Goal: Answer question/provide support: Share knowledge or assist other users

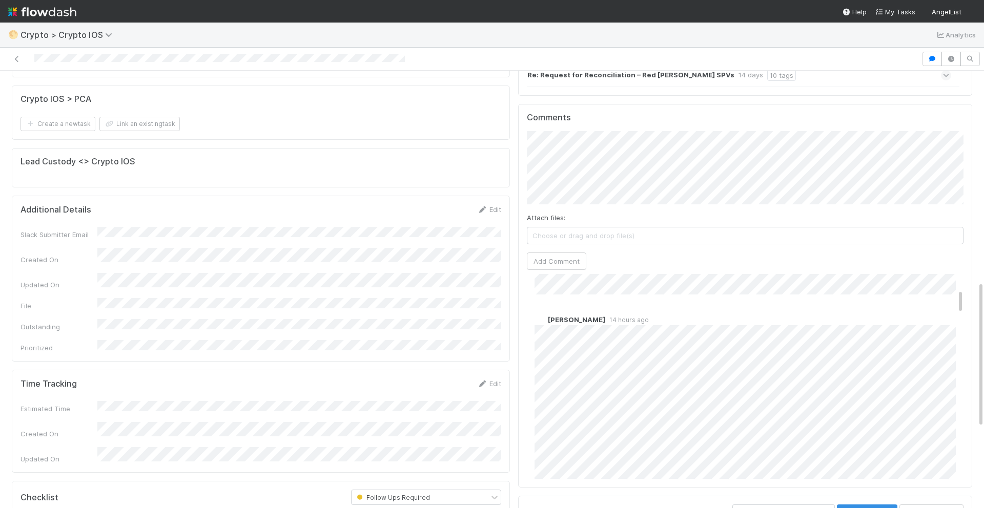
scroll to position [129, 0]
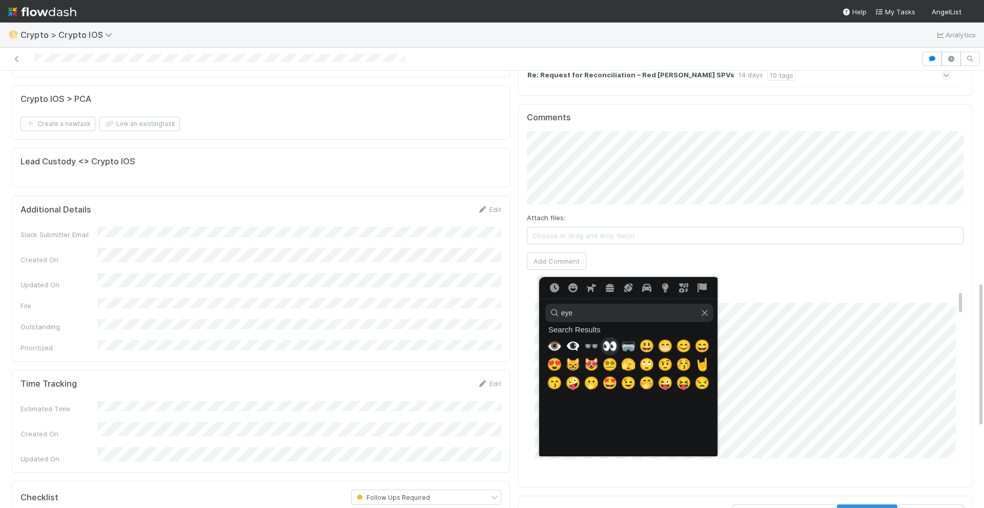
type input "eye"
click at [611, 343] on span "👀" at bounding box center [609, 346] width 15 height 14
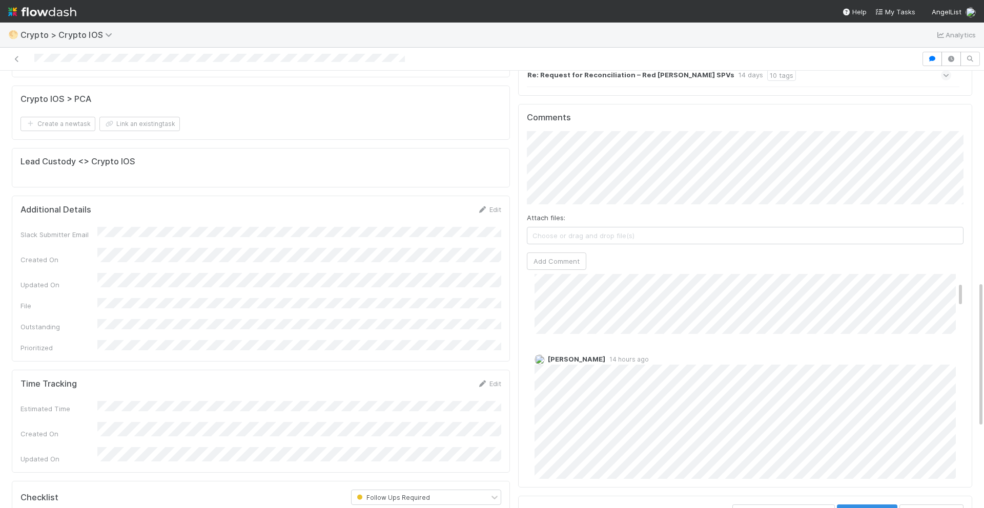
scroll to position [60, 0]
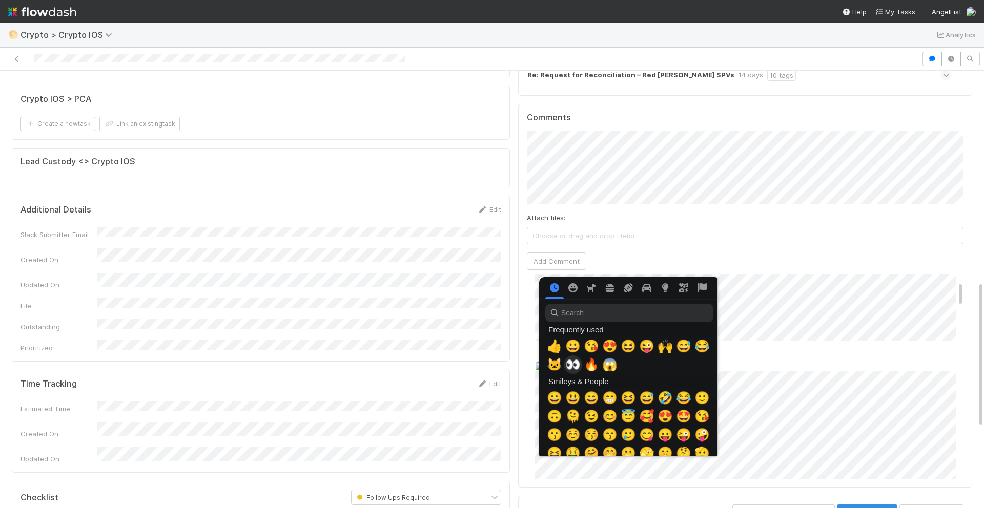
click at [577, 364] on span "👀" at bounding box center [572, 365] width 15 height 14
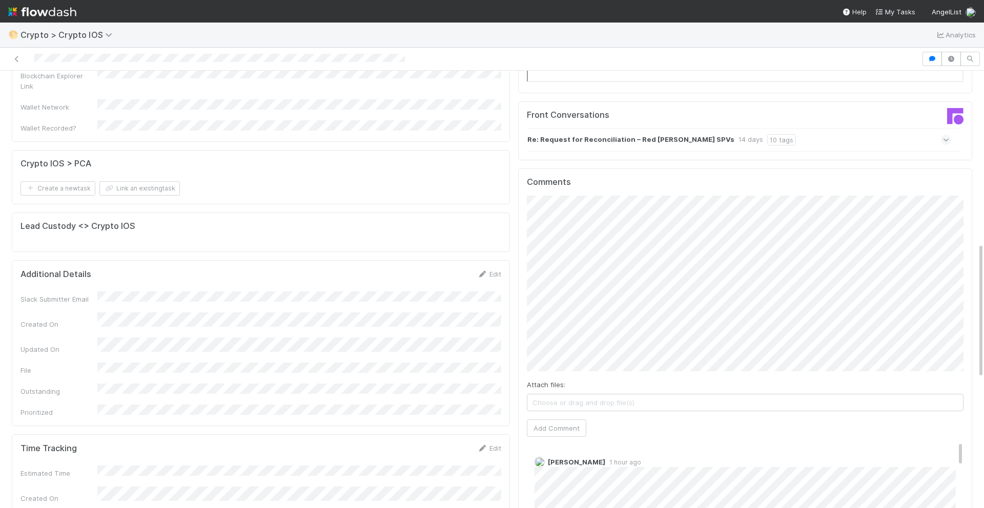
scroll to position [535, 0]
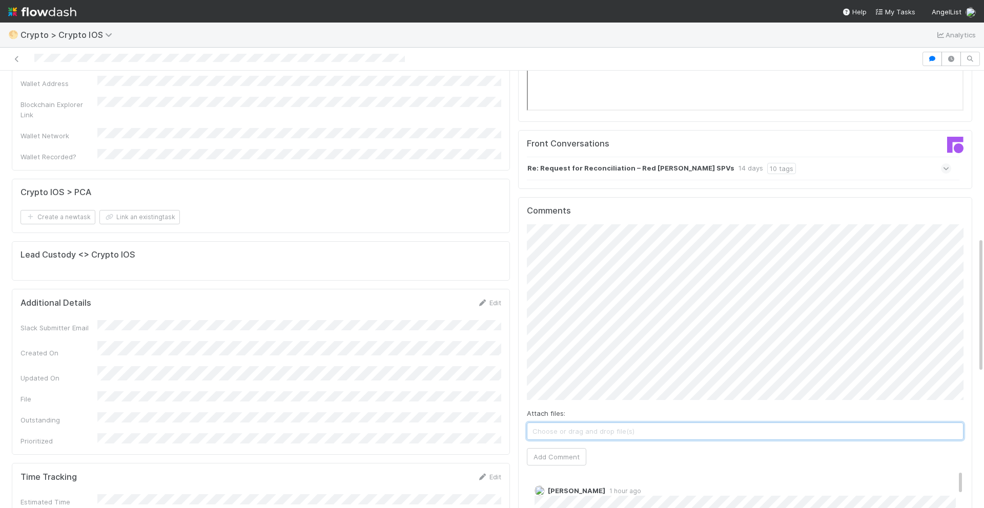
click at [548, 425] on span "Choose or drag and drop file(s)" at bounding box center [744, 431] width 435 height 16
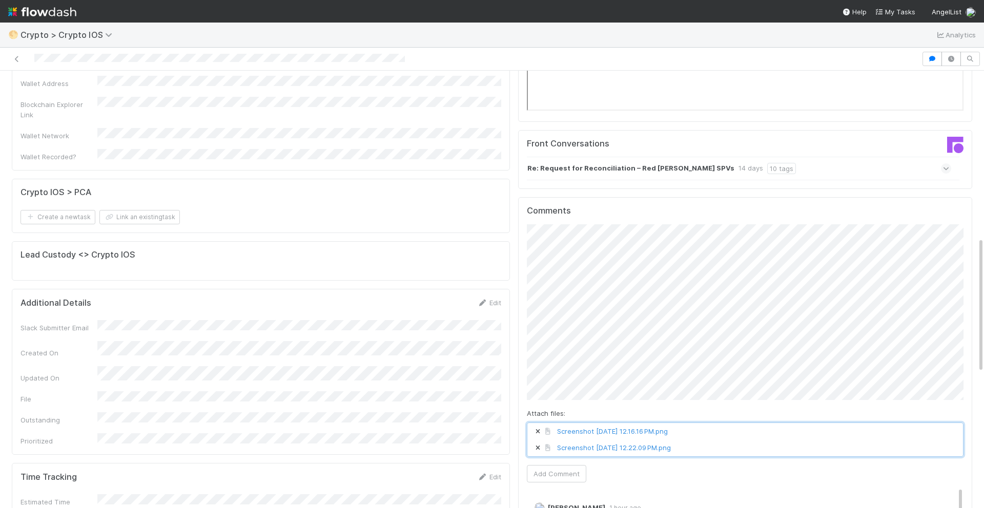
click at [714, 443] on span "Screenshot 2025-08-19 at 12.22.09 PM.png" at bounding box center [744, 448] width 435 height 16
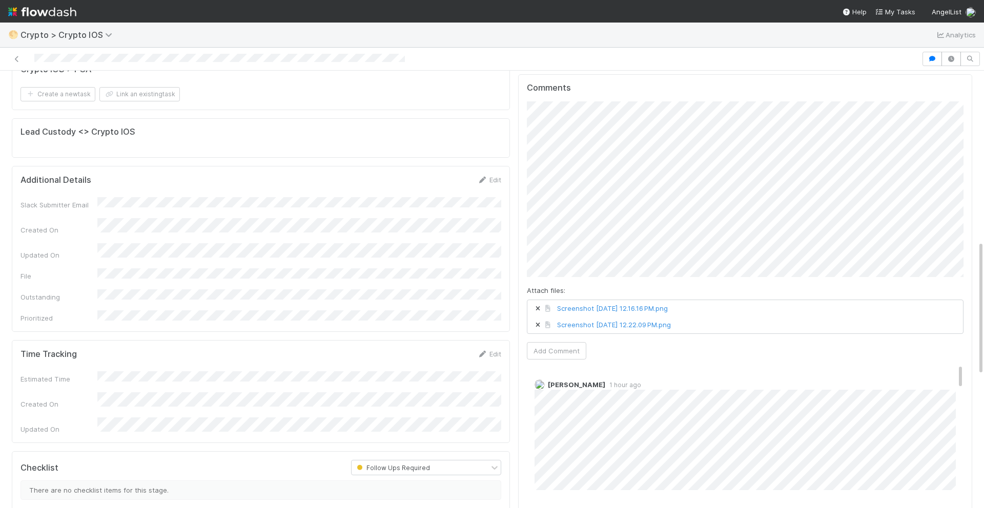
scroll to position [669, 0]
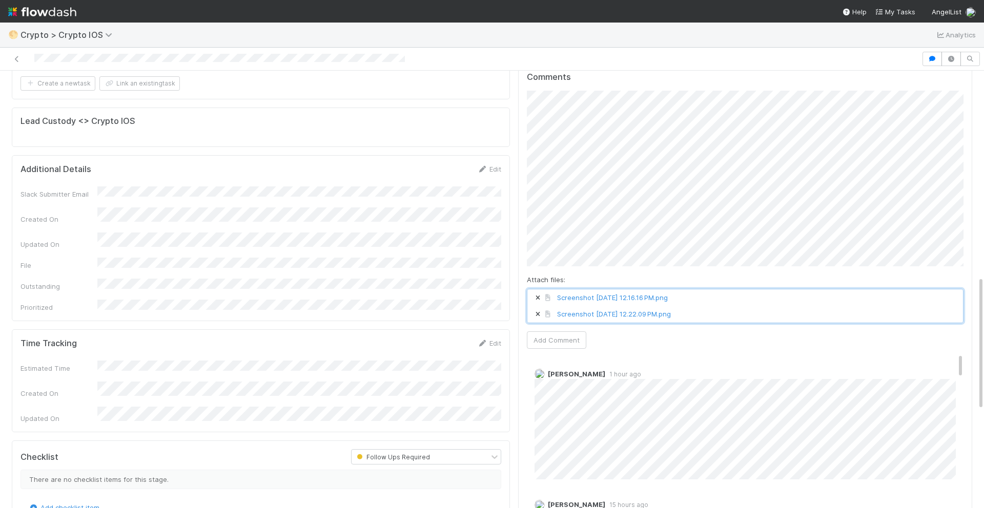
click at [718, 306] on span "Screenshot 2025-08-19 at 12.22.09 PM.png" at bounding box center [744, 314] width 435 height 16
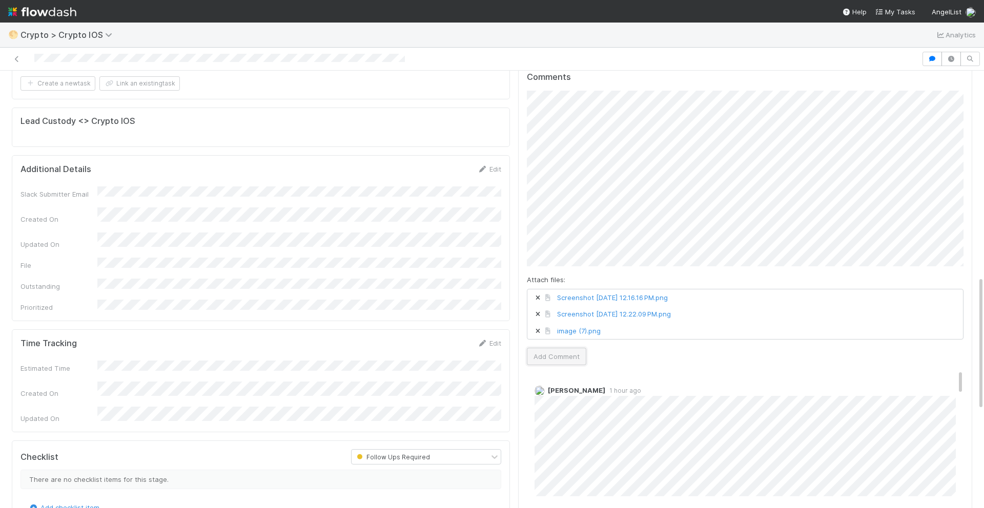
click at [545, 359] on button "Add Comment" at bounding box center [556, 356] width 59 height 17
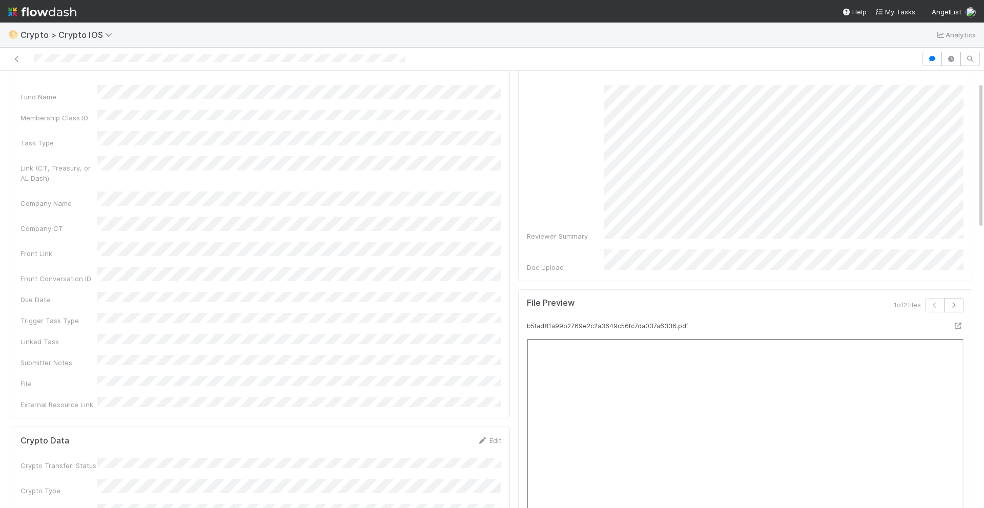
scroll to position [34, 0]
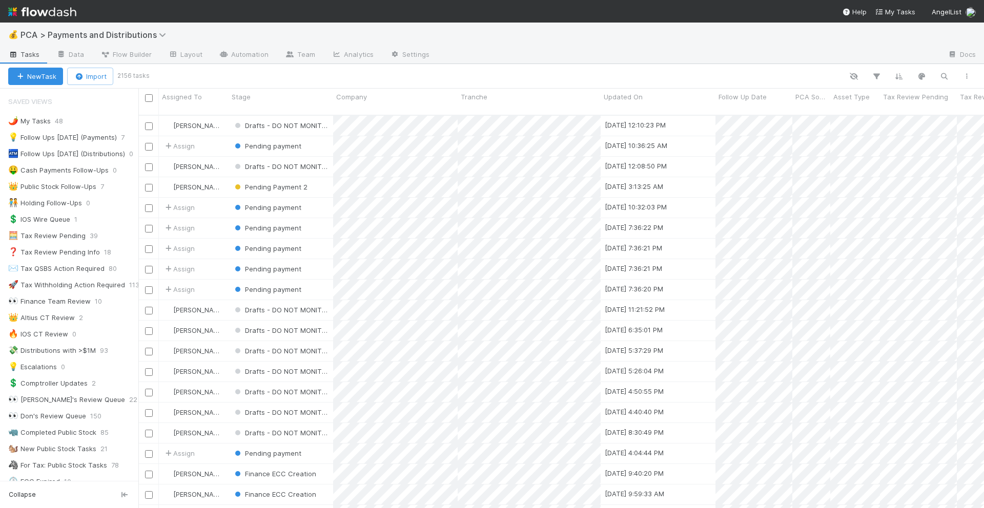
scroll to position [402, 845]
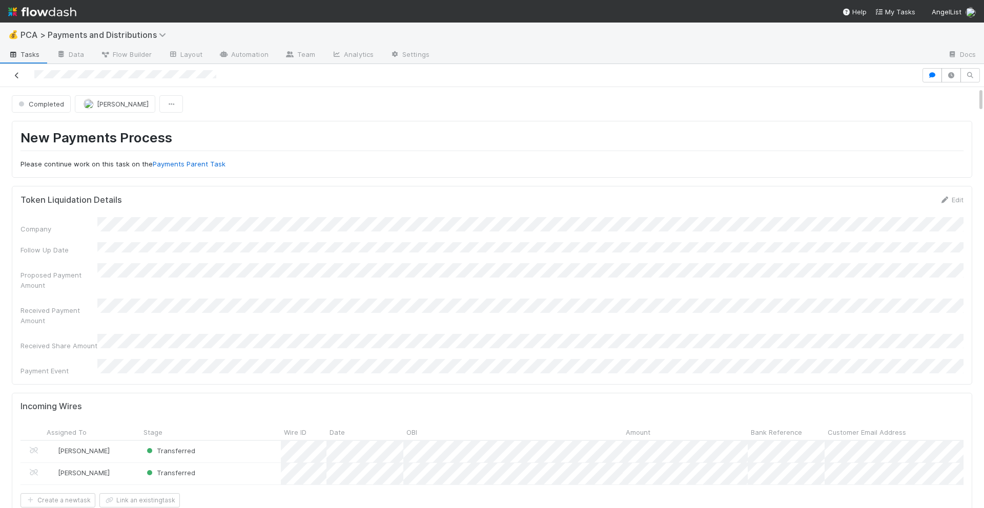
click at [13, 74] on icon at bounding box center [17, 75] width 10 height 7
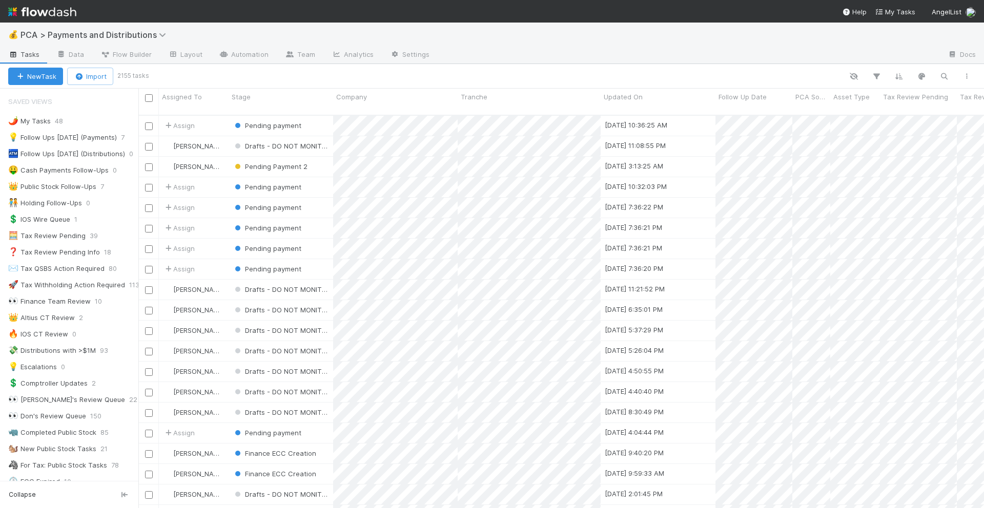
scroll to position [402, 845]
click at [943, 80] on icon "button" at bounding box center [943, 76] width 10 height 9
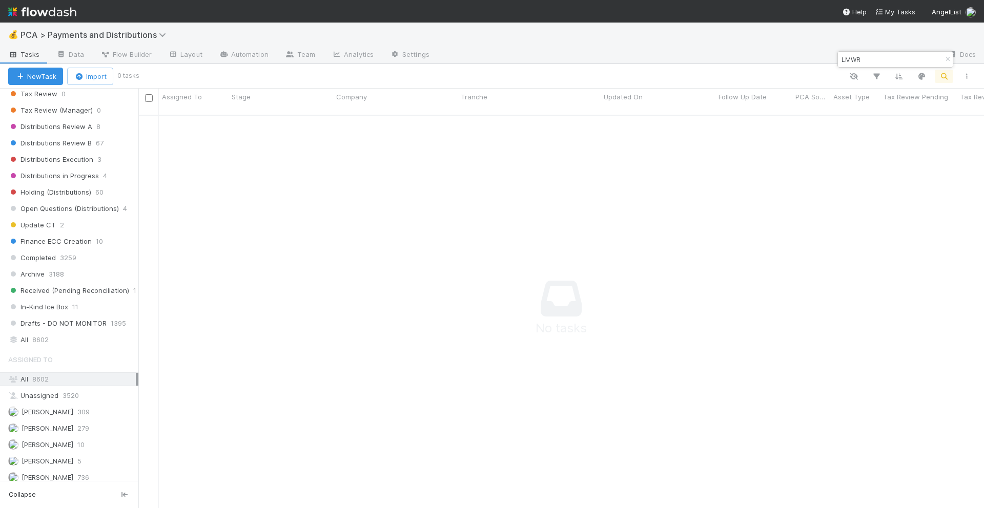
scroll to position [709, 0]
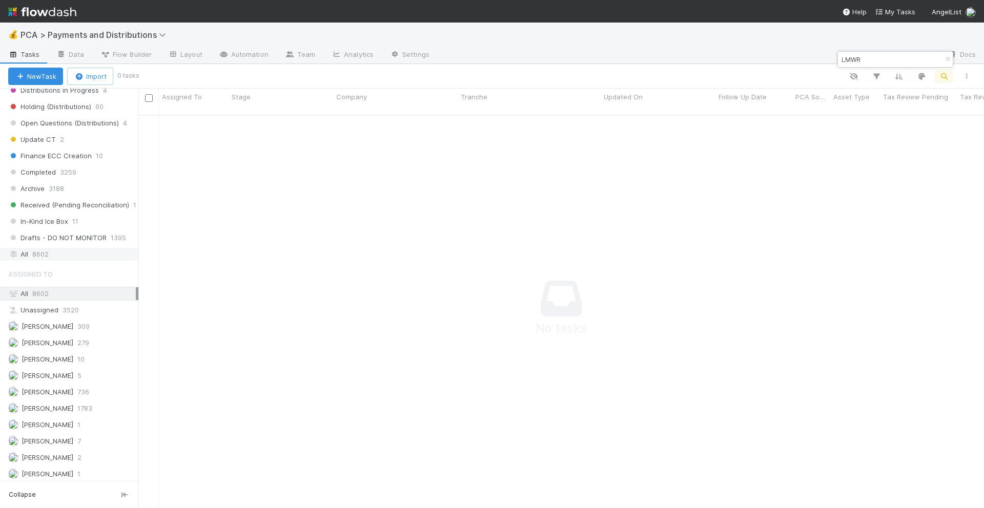
click at [65, 254] on div "All 8602" at bounding box center [72, 254] width 128 height 13
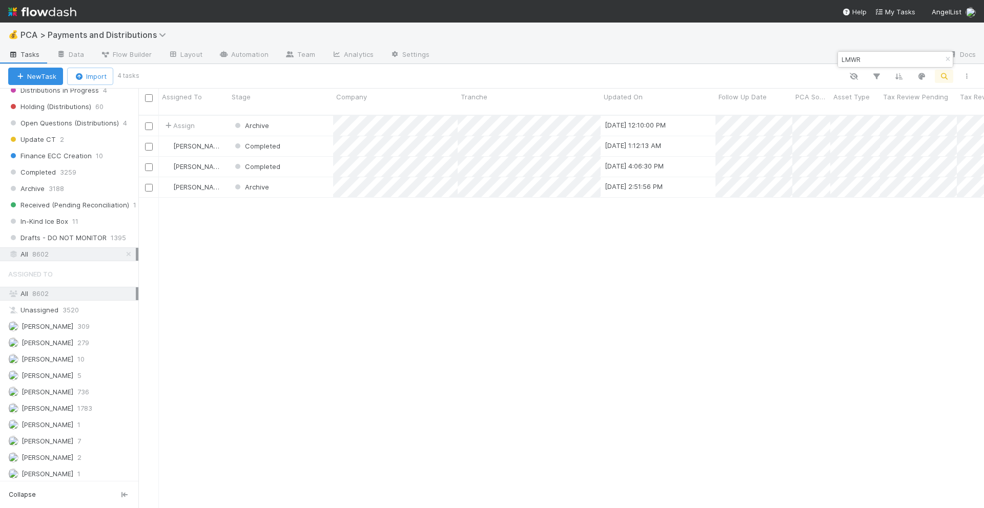
scroll to position [1, 1]
click at [868, 58] on input "LMWR" at bounding box center [890, 59] width 102 height 12
paste input "I Fund I, a series of Red Beard Ventures Syndicates, LP"
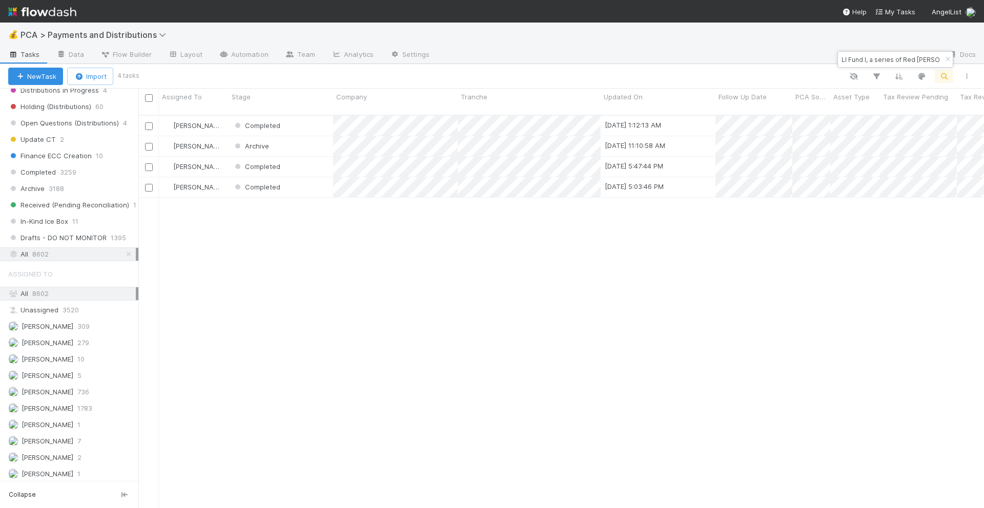
scroll to position [402, 845]
type input "LI Fund I, a series of Red Beard Ventures Syndicates, LP"
click at [471, 121] on div at bounding box center [492, 254] width 984 height 508
click at [310, 116] on div "Completed" at bounding box center [280, 126] width 104 height 20
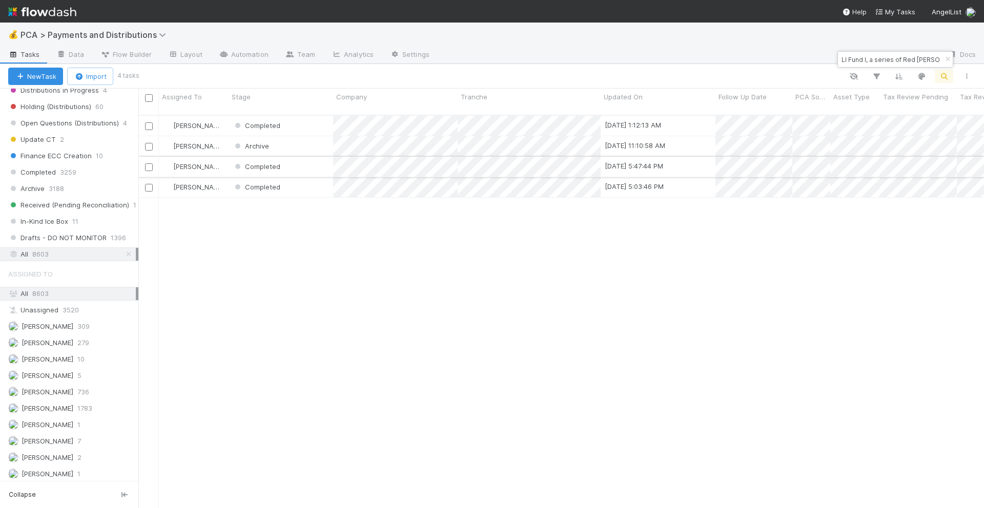
click at [313, 157] on div "Completed" at bounding box center [280, 167] width 104 height 20
click at [313, 178] on div "Completed" at bounding box center [280, 187] width 104 height 20
click at [303, 120] on div "Completed" at bounding box center [280, 126] width 104 height 20
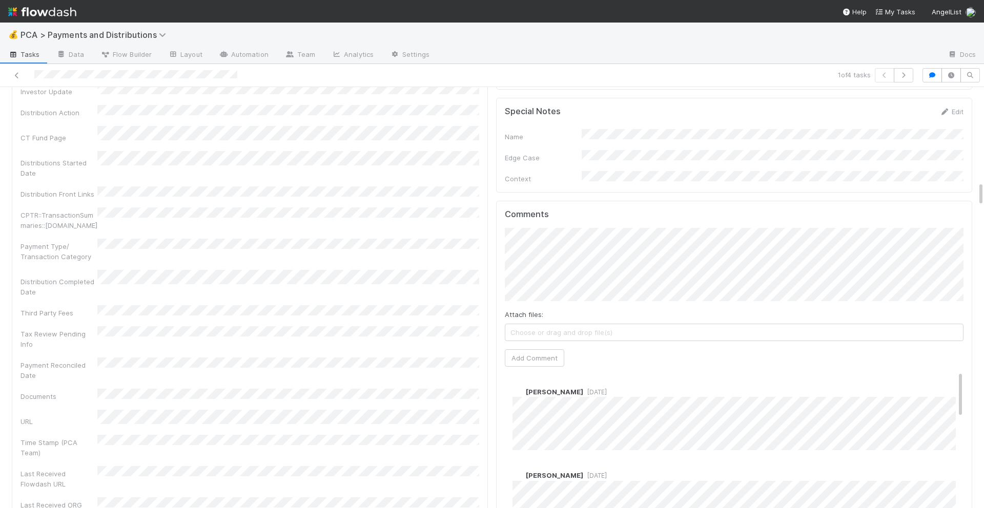
scroll to position [1564, 0]
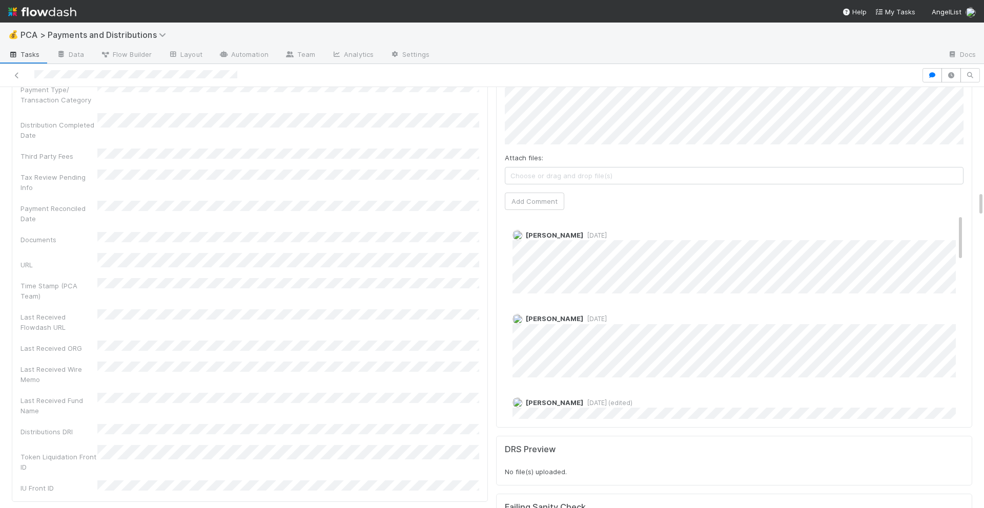
scroll to position [1753, 0]
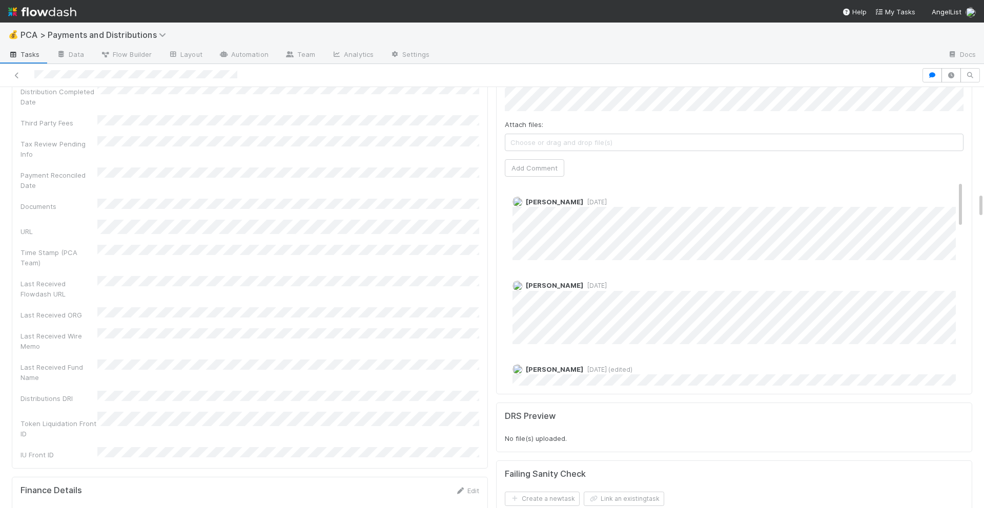
click at [596, 198] on span "[DATE]" at bounding box center [595, 202] width 24 height 8
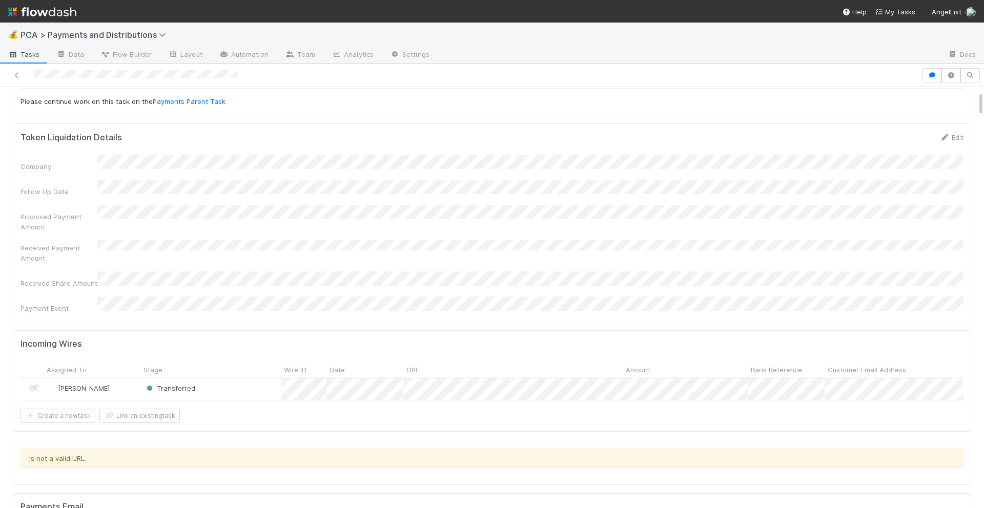
scroll to position [65, 0]
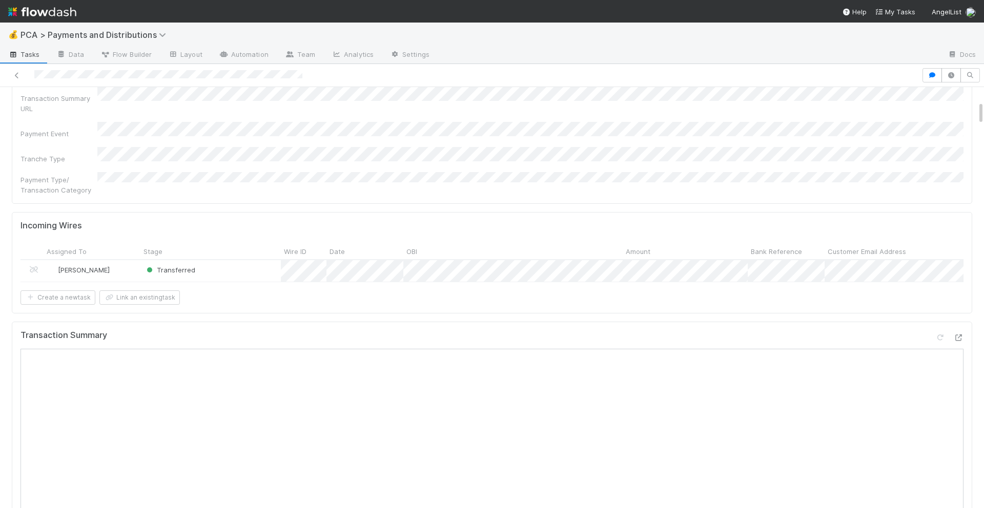
scroll to position [34, 0]
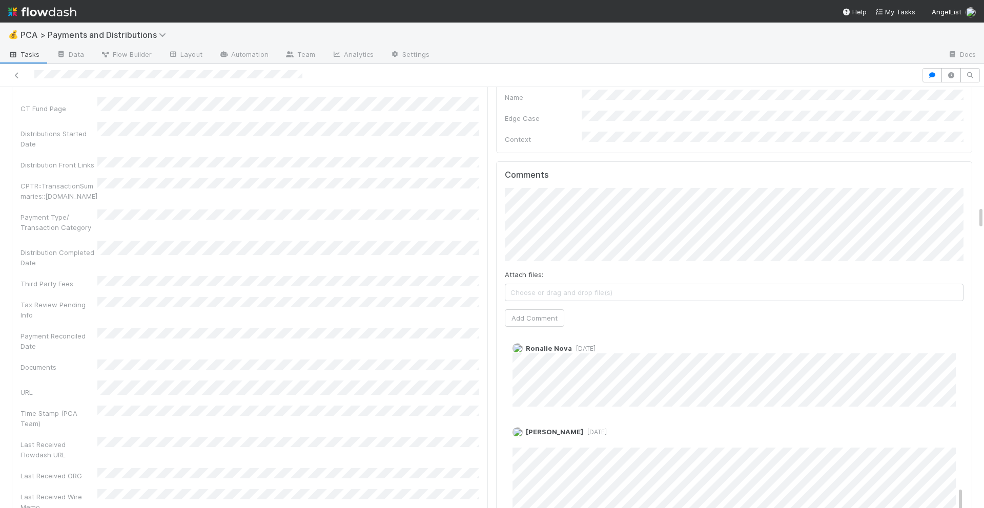
scroll to position [1053, 0]
click at [958, 355] on div "Cierra Catarino 1 year ago Edit Delete" at bounding box center [734, 385] width 458 height 92
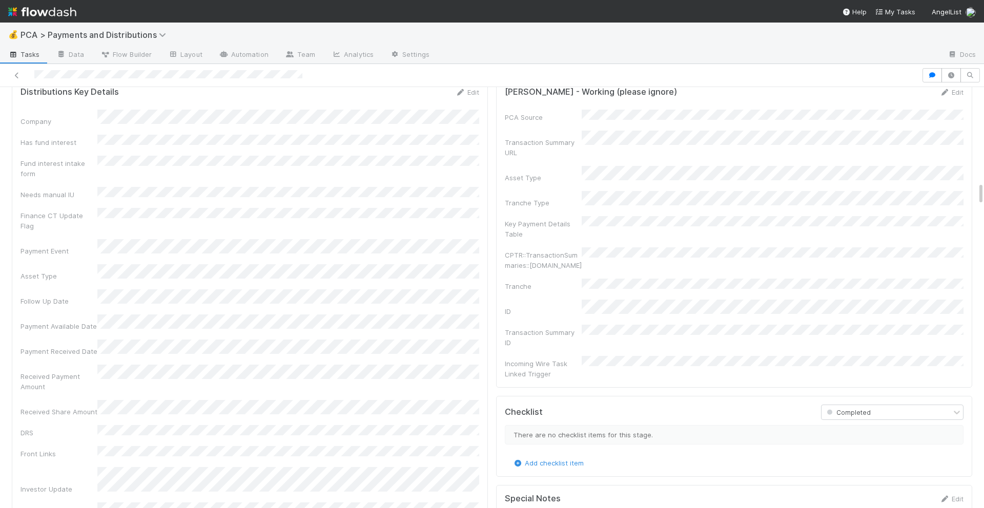
scroll to position [1693, 0]
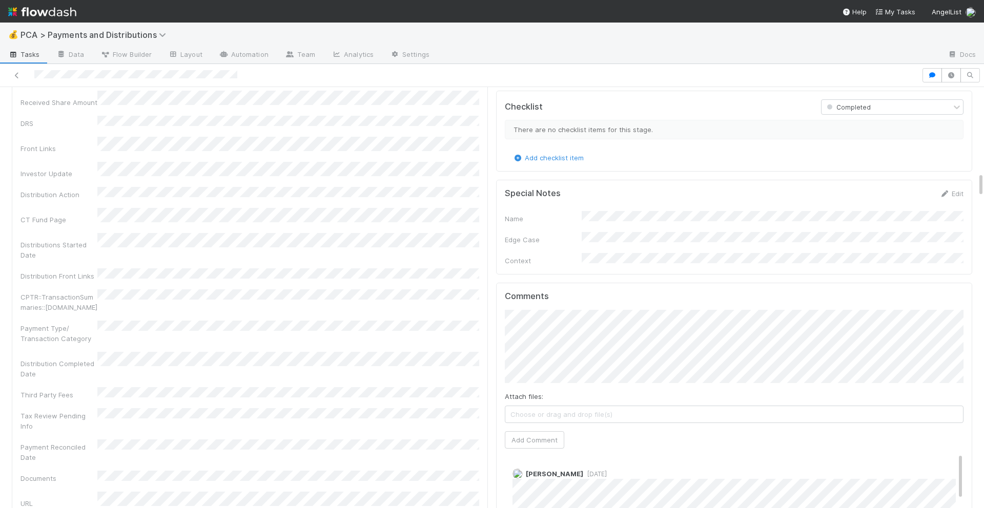
scroll to position [1309, 0]
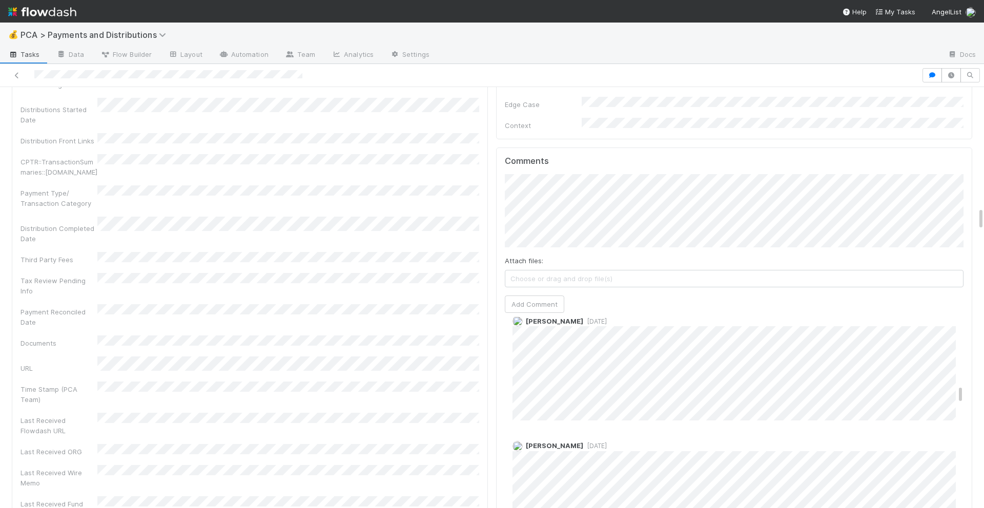
scroll to position [748, 0]
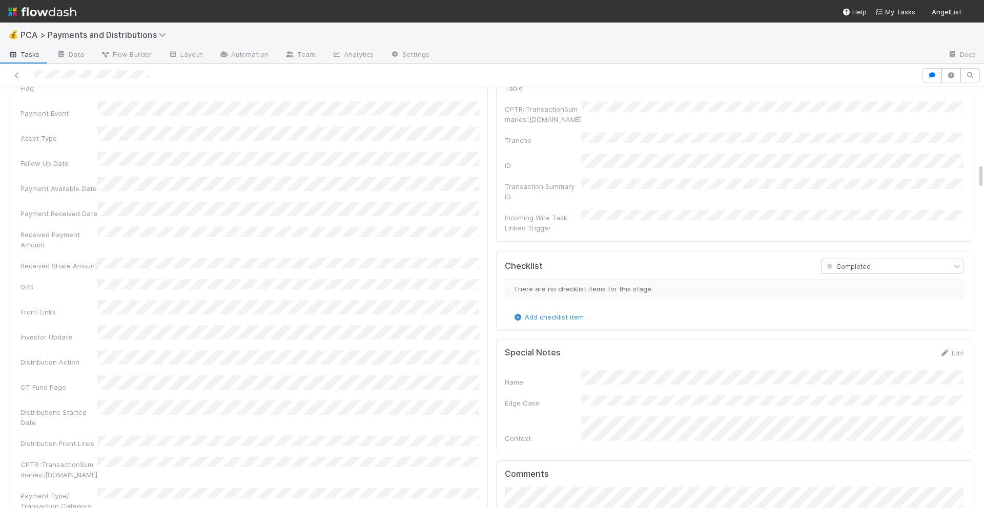
scroll to position [1270, 0]
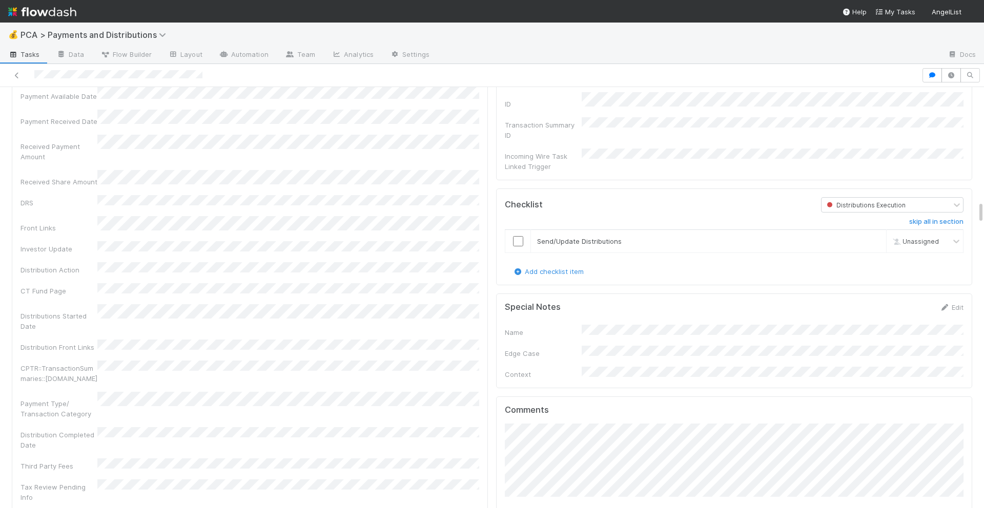
scroll to position [2265, 0]
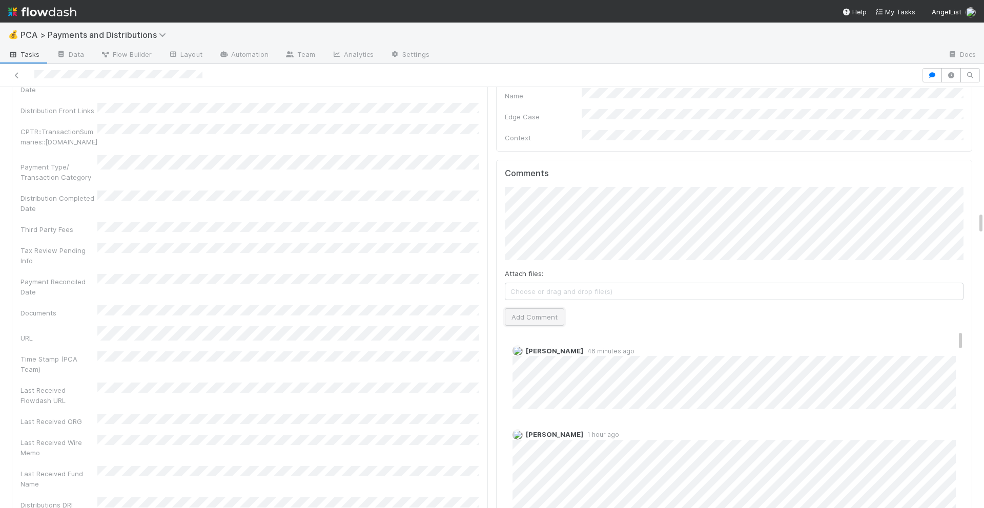
click at [533, 308] on button "Add Comment" at bounding box center [534, 316] width 59 height 17
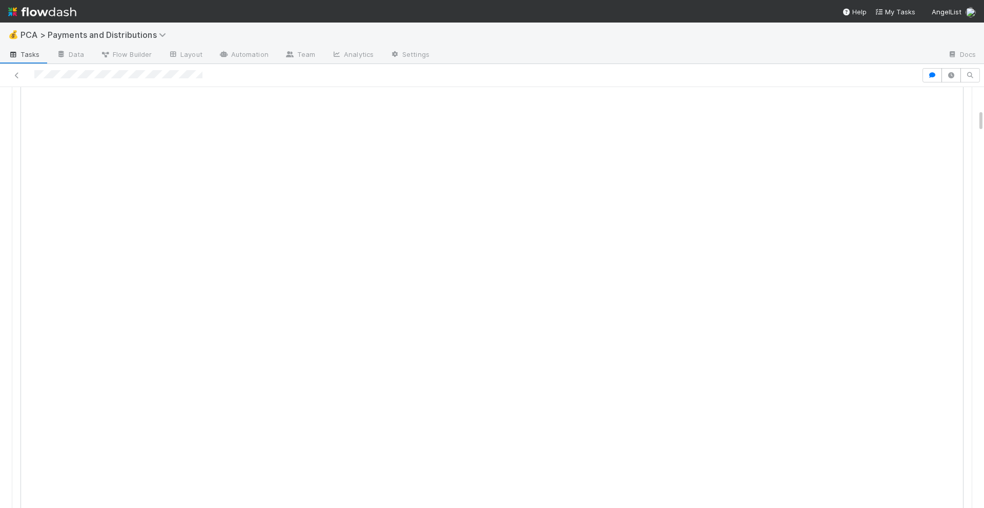
scroll to position [0, 0]
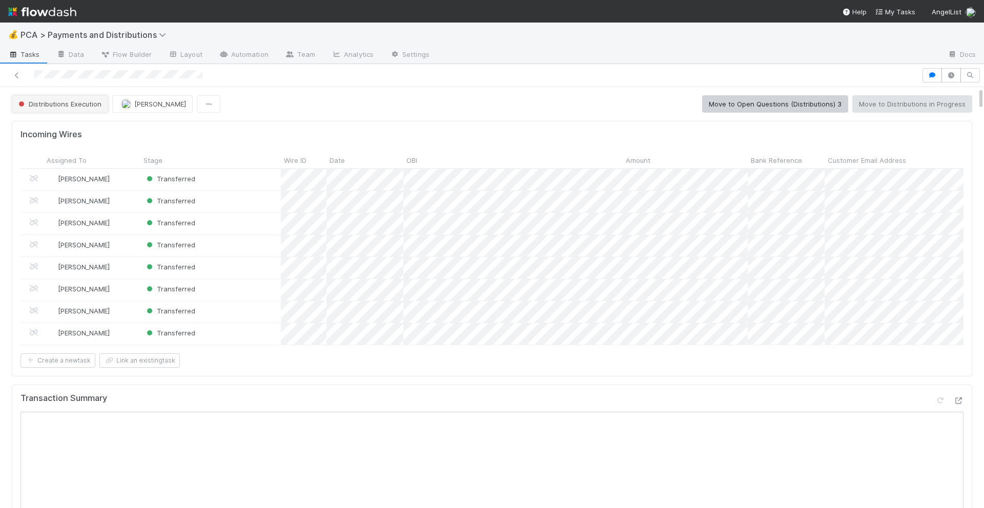
click at [79, 98] on button "Distributions Execution" at bounding box center [60, 103] width 96 height 17
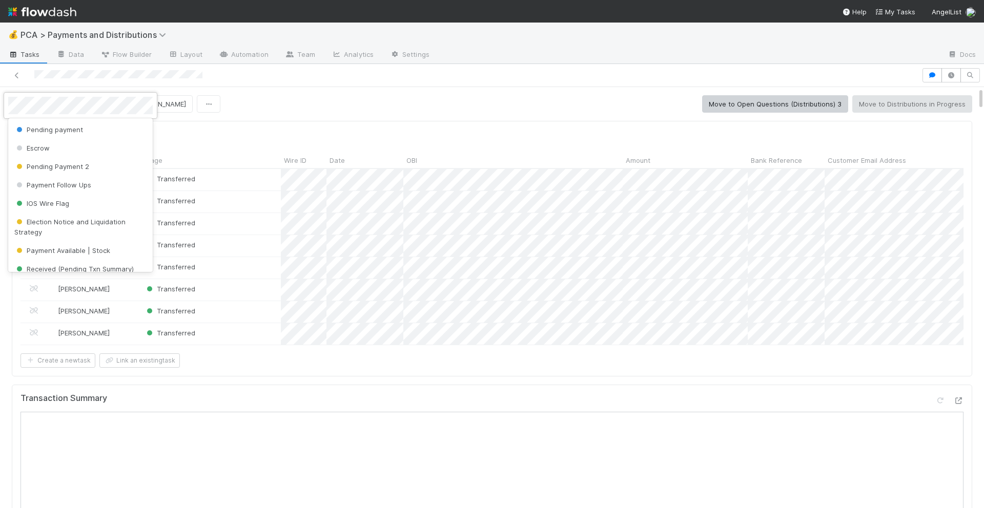
scroll to position [141, 0]
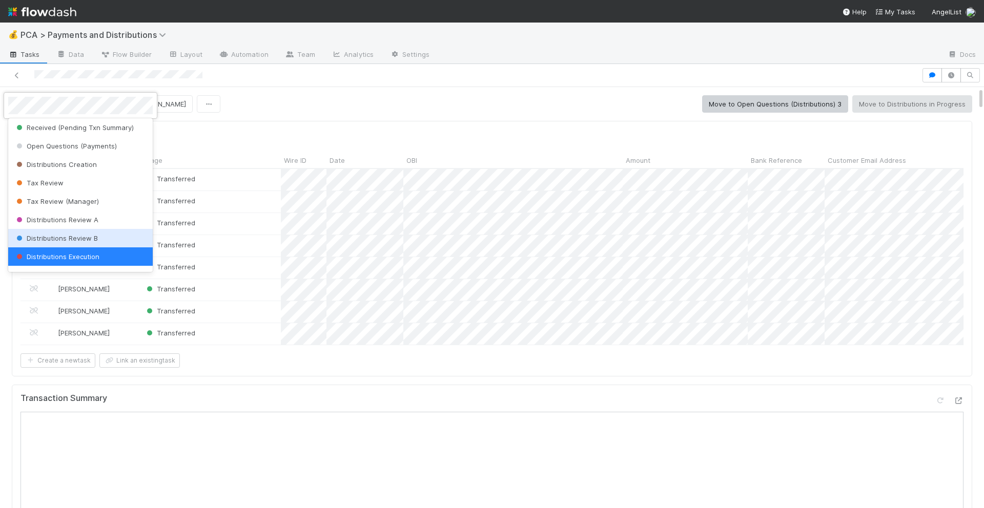
click at [77, 242] on div "Distributions Review B" at bounding box center [80, 238] width 144 height 18
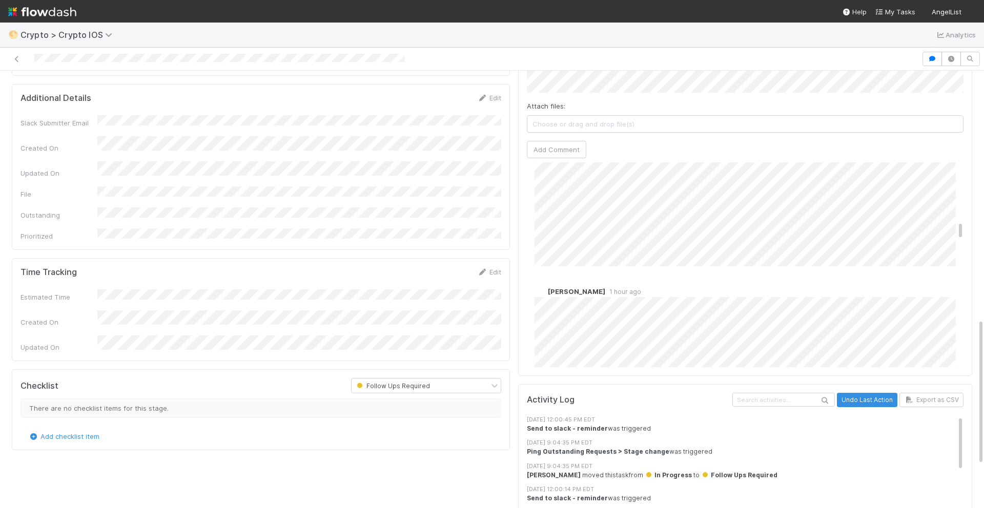
scroll to position [563, 0]
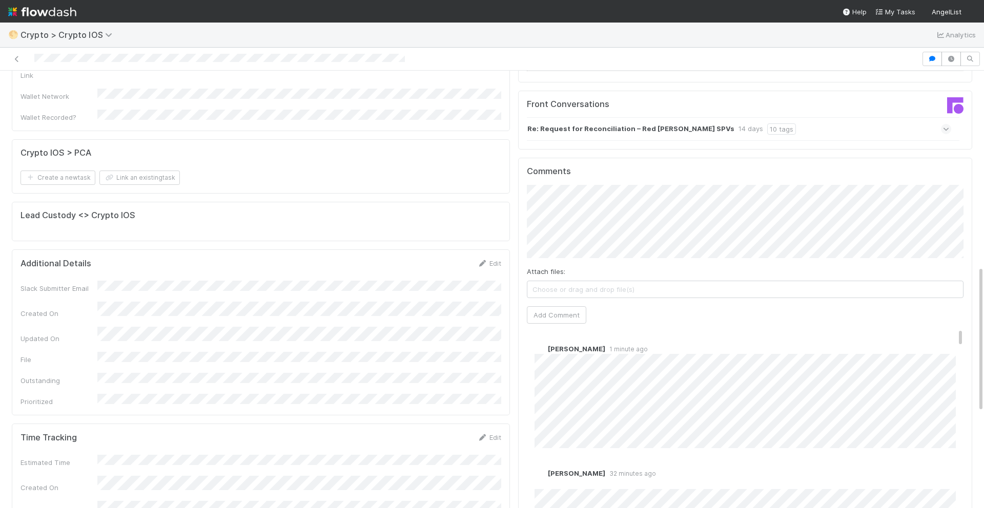
scroll to position [768, 0]
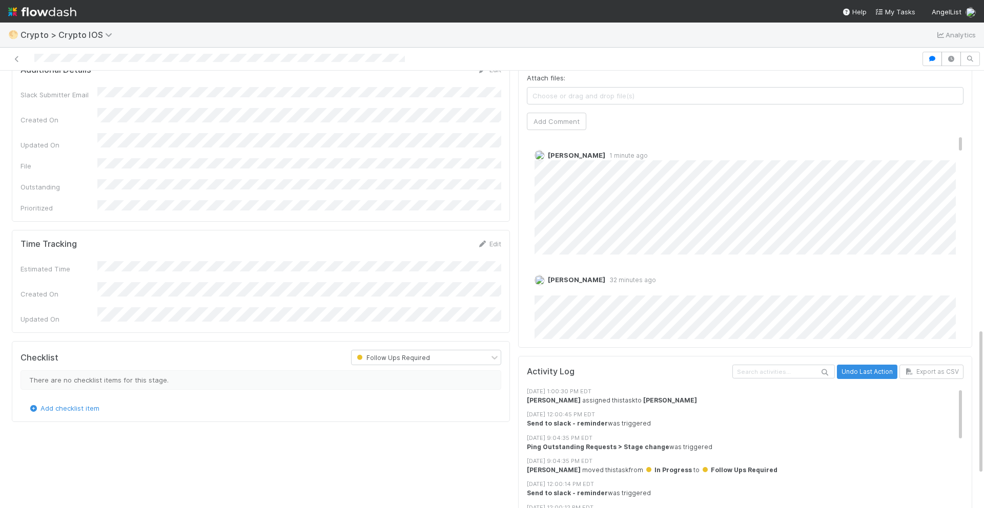
click at [532, 189] on div "[PERSON_NAME] 1 minute ago" at bounding box center [745, 198] width 436 height 112
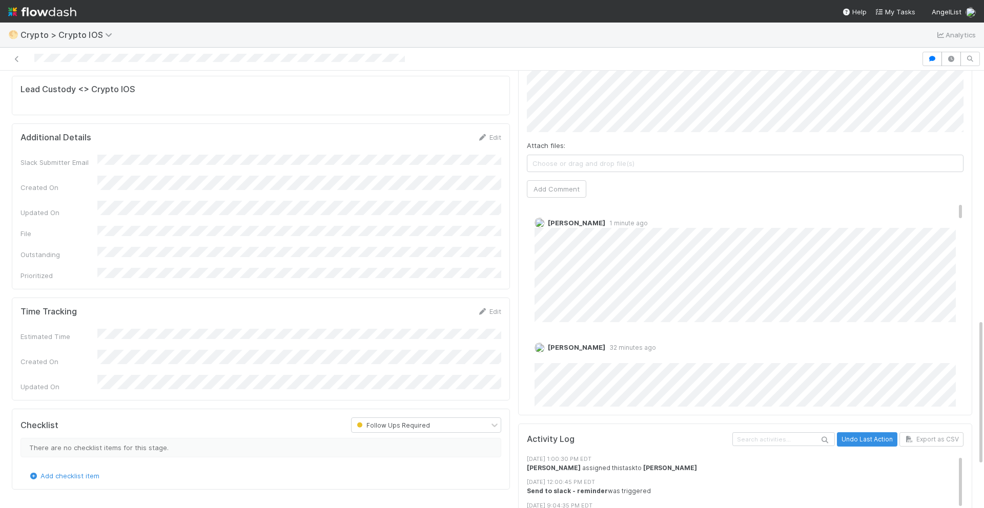
scroll to position [680, 0]
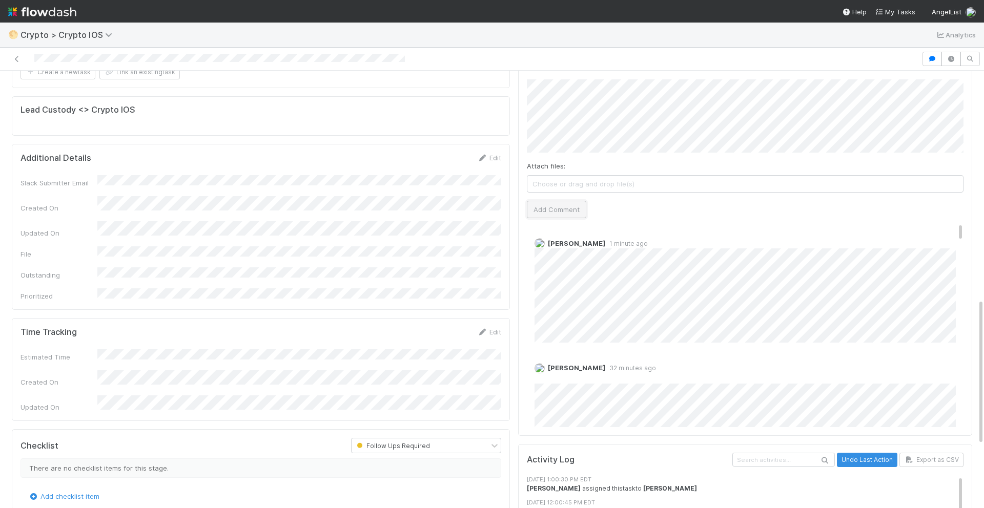
click at [558, 206] on button "Add Comment" at bounding box center [556, 209] width 59 height 17
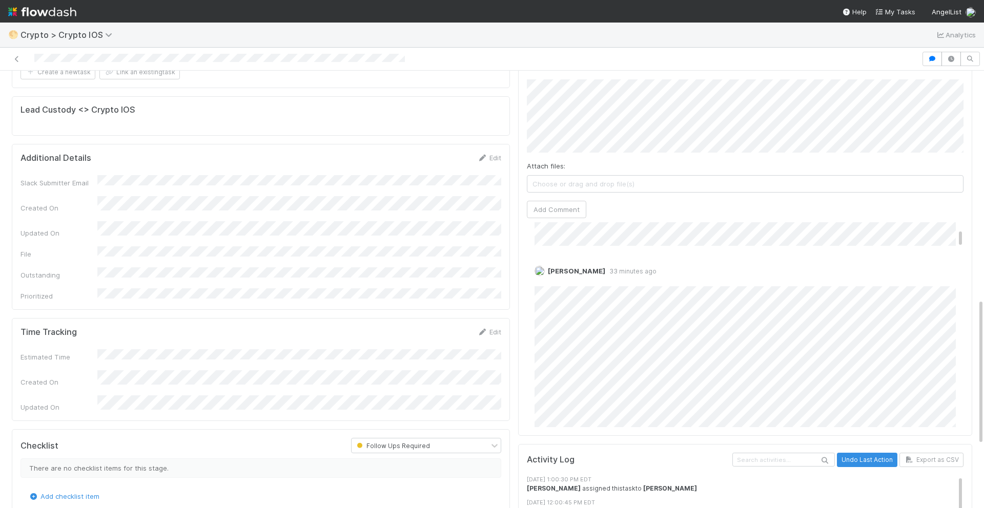
scroll to position [0, 0]
